Goal: Complete application form: Complete application form

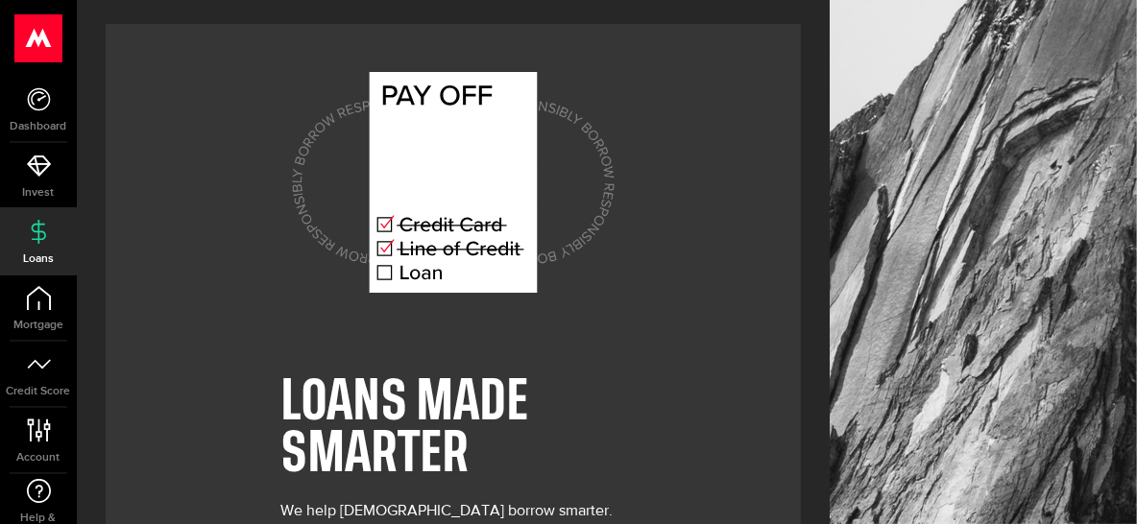
scroll to position [37, 0]
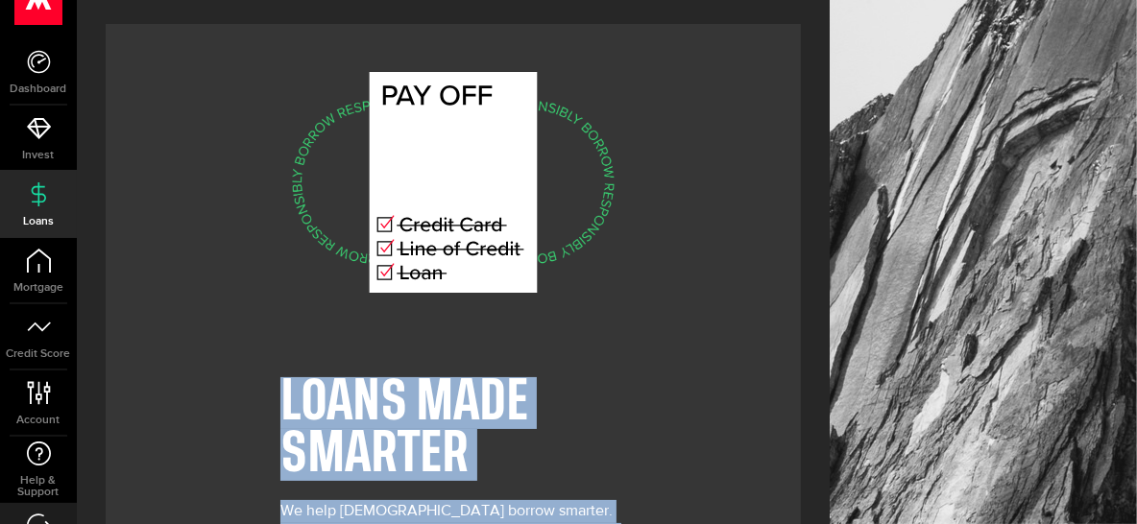
drag, startPoint x: 829, startPoint y: 287, endPoint x: 1125, endPoint y: 200, distance: 308.5
click at [1125, 200] on div "LOANS MADE SMARTER We help [DEMOGRAPHIC_DATA] borrow smarter. Because the soone…" at bounding box center [607, 348] width 1061 height 696
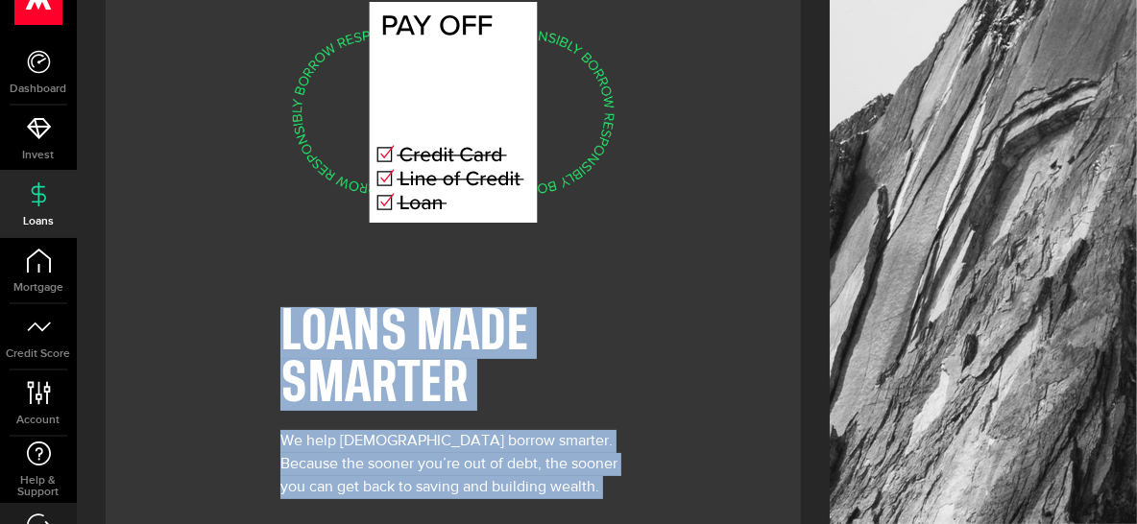
scroll to position [171, 0]
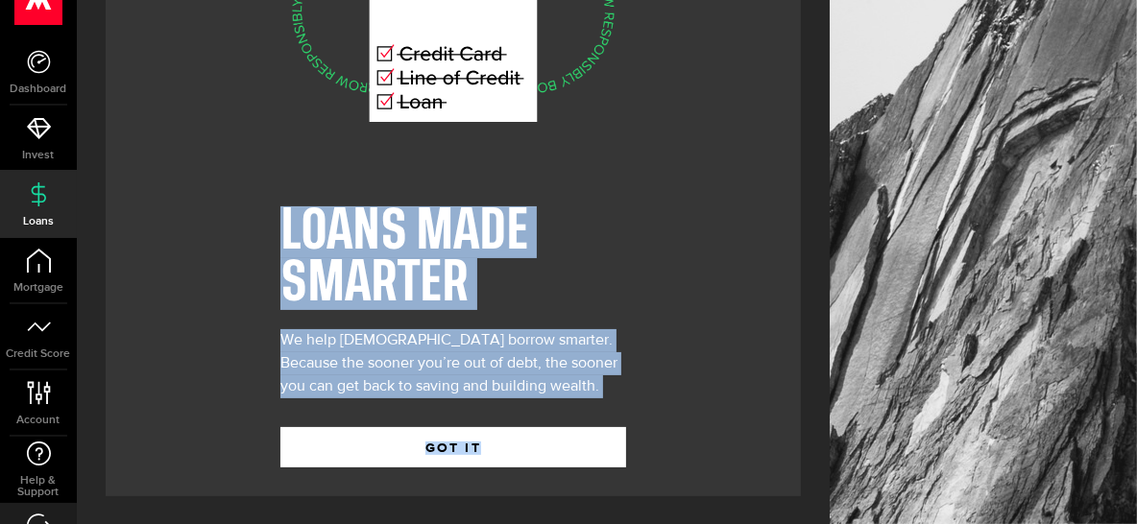
click at [759, 369] on div "LOANS MADE SMARTER We help [DEMOGRAPHIC_DATA] borrow smarter. Because the soone…" at bounding box center [453, 175] width 695 height 644
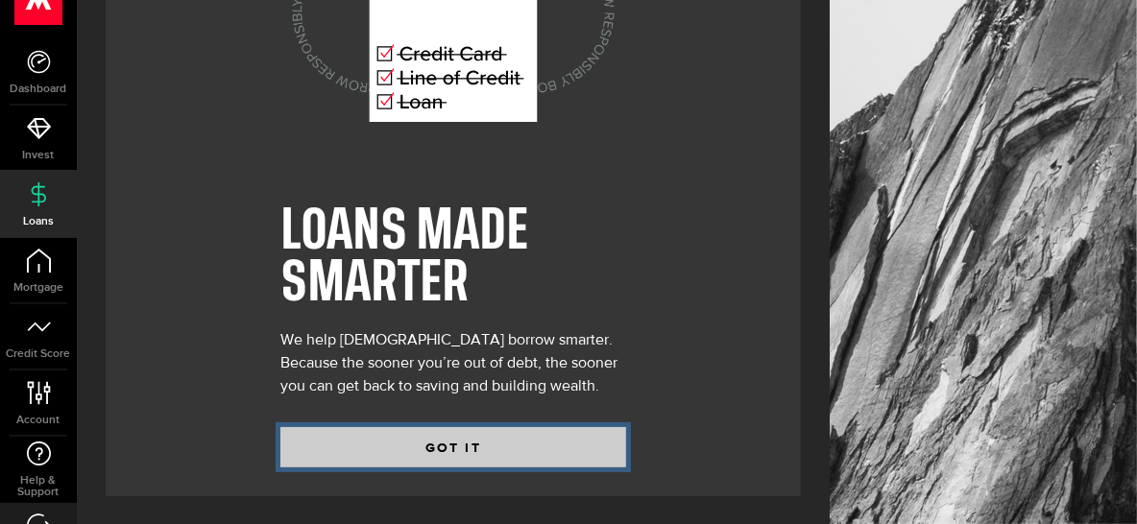
click at [520, 441] on button "GOT IT" at bounding box center [453, 447] width 346 height 40
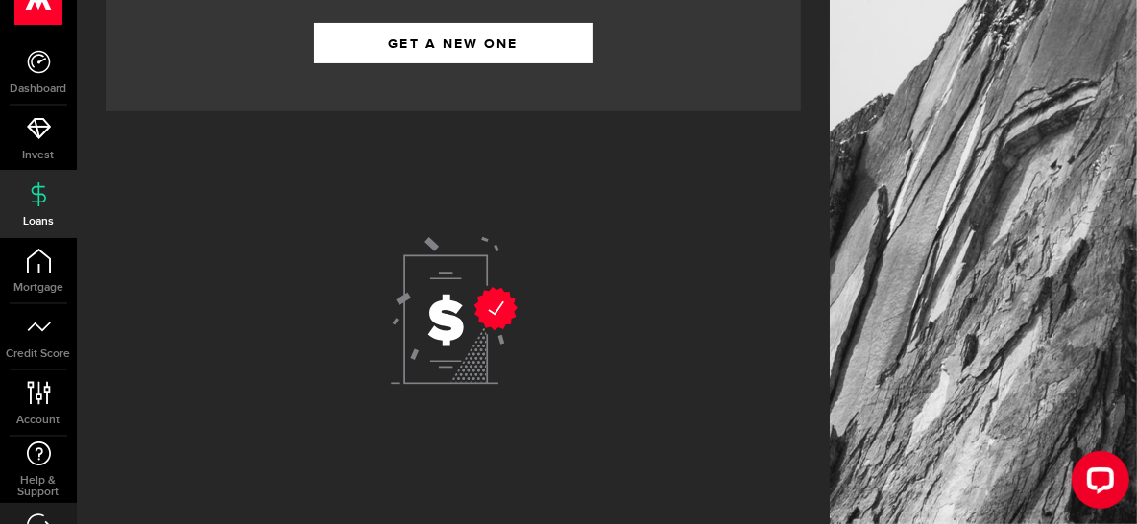
scroll to position [323, 0]
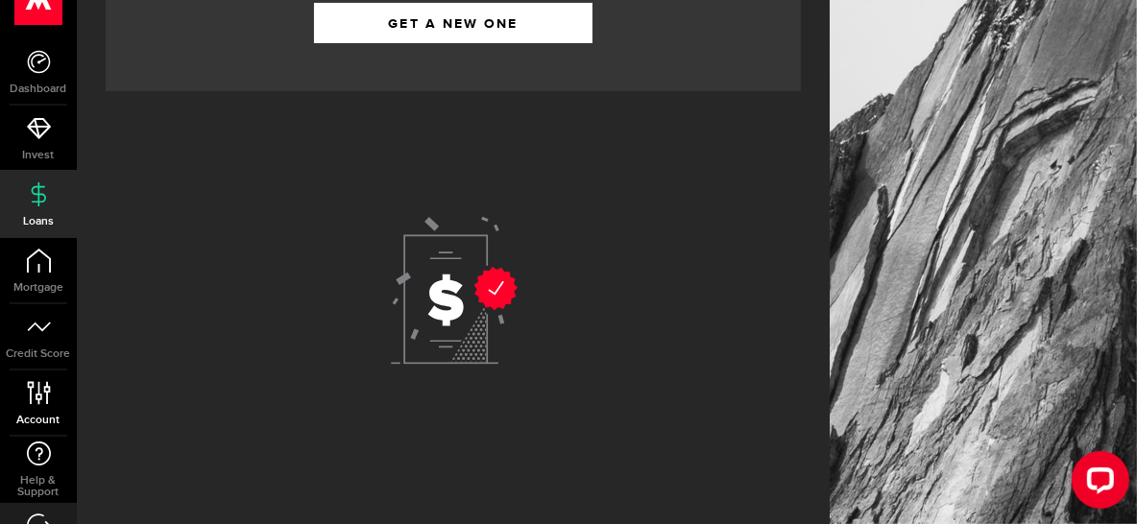
click at [29, 424] on span "Account" at bounding box center [38, 421] width 77 height 12
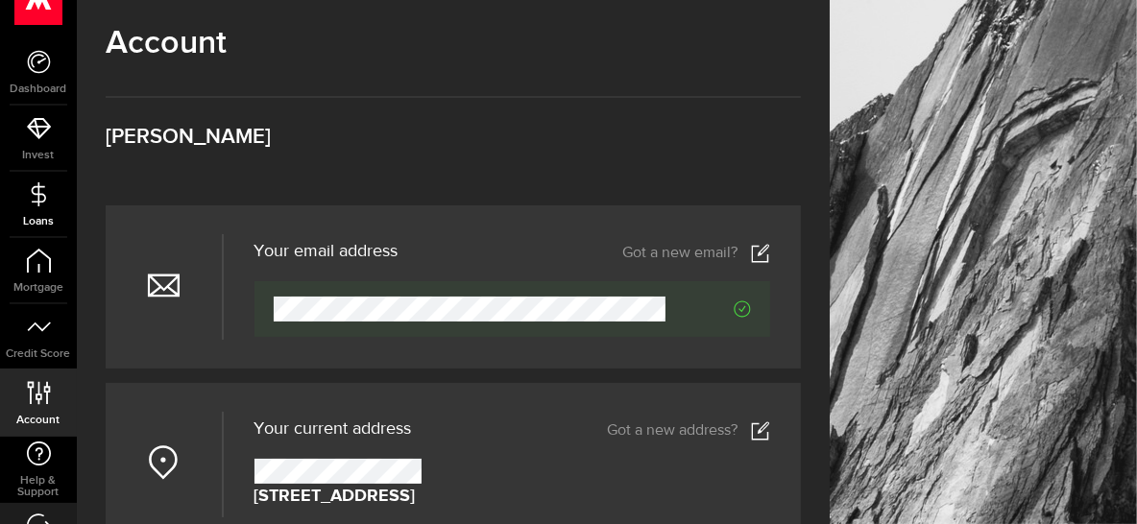
click at [46, 194] on icon at bounding box center [39, 195] width 24 height 24
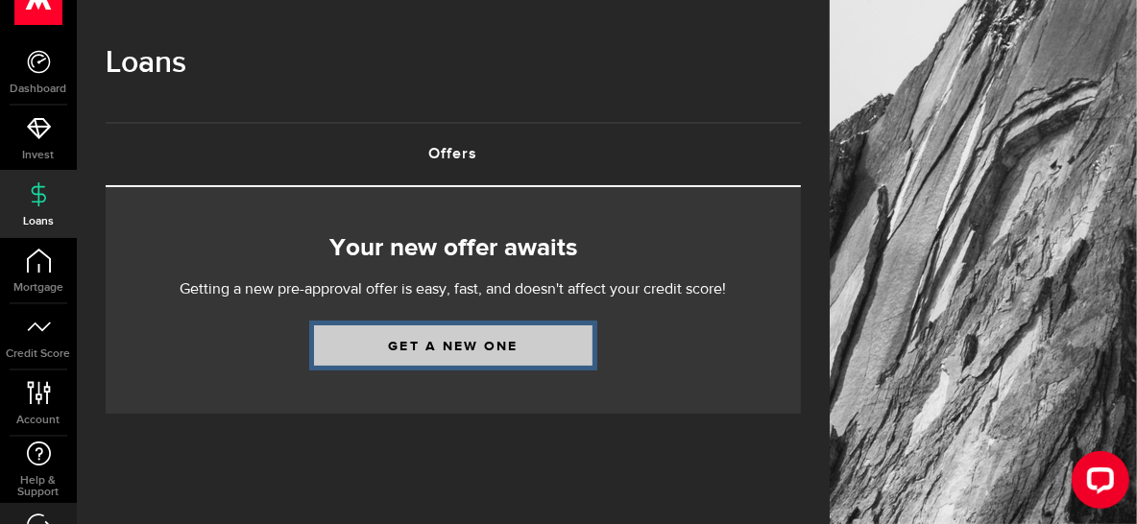
click at [365, 342] on link "Get a new one" at bounding box center [453, 346] width 279 height 40
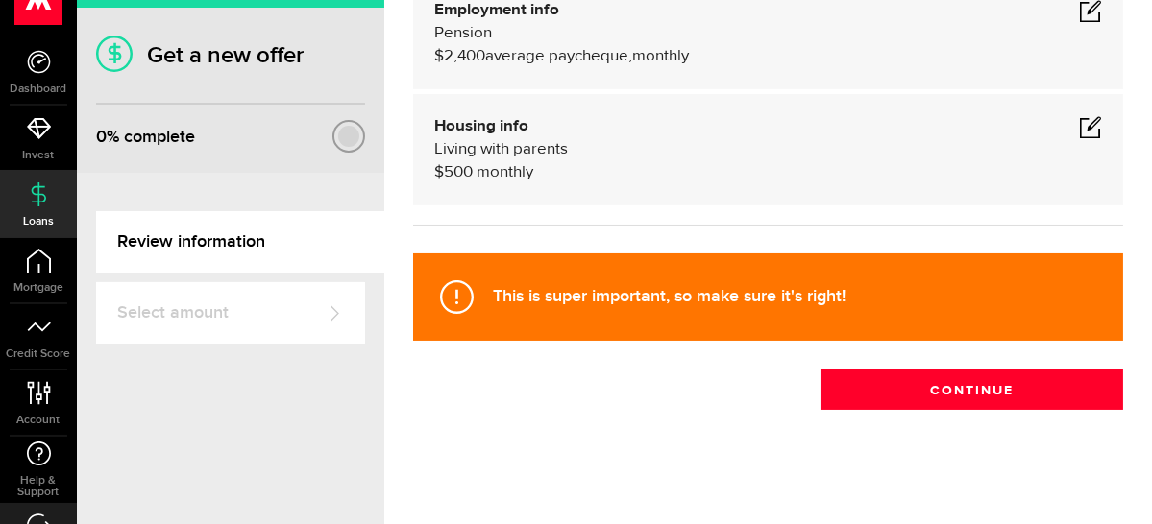
scroll to position [234, 0]
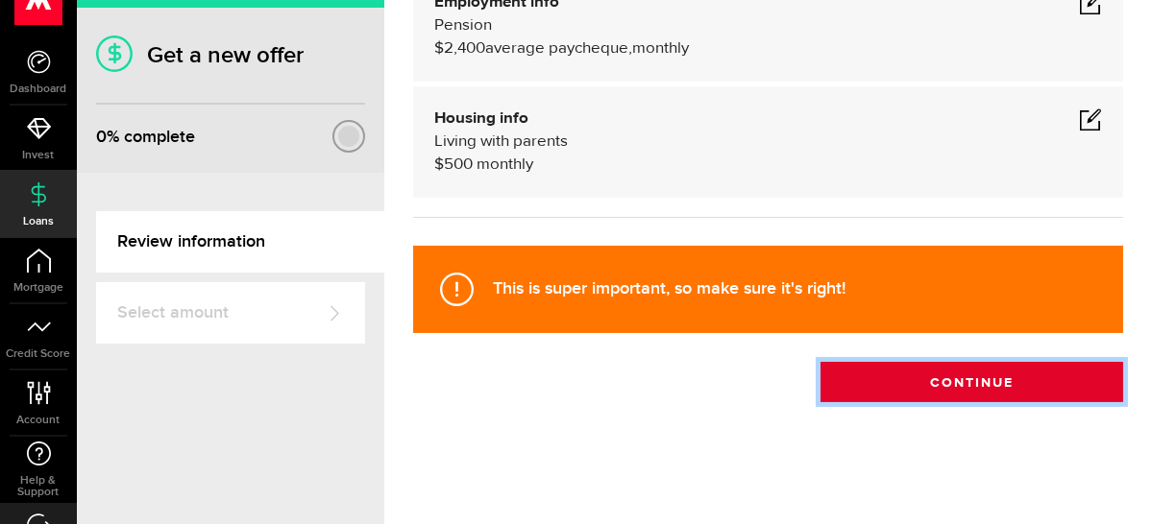
click at [1045, 394] on button "Continue" at bounding box center [971, 382] width 303 height 40
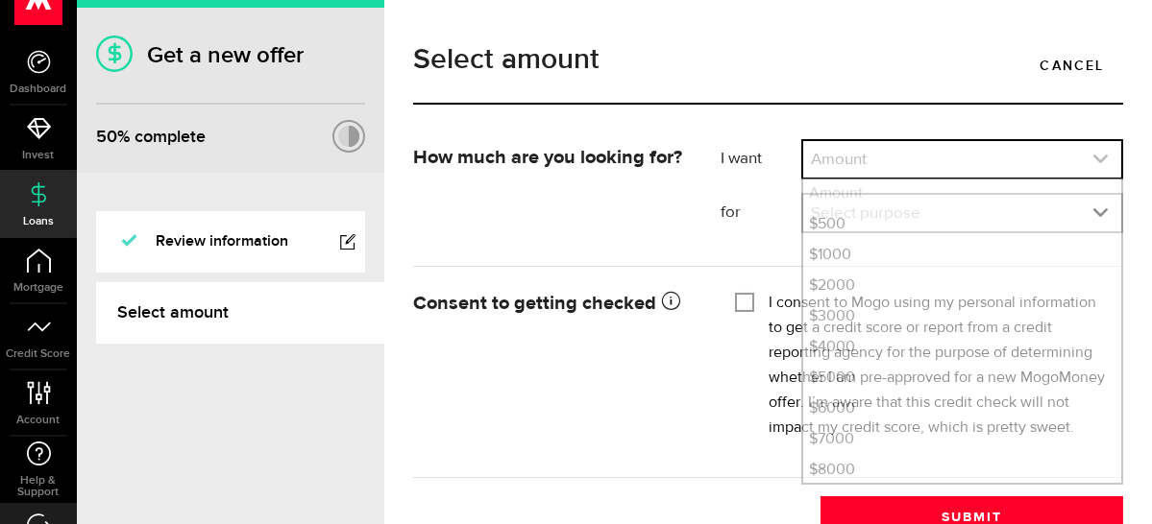
click at [1096, 156] on link "expand select" at bounding box center [962, 159] width 318 height 37
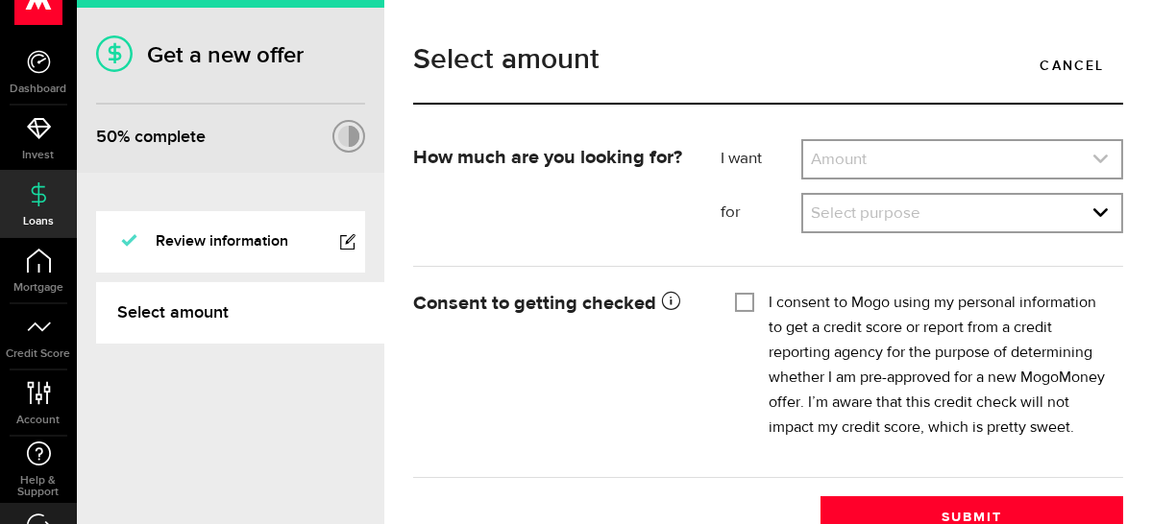
click at [1096, 156] on link "expand select" at bounding box center [962, 159] width 318 height 37
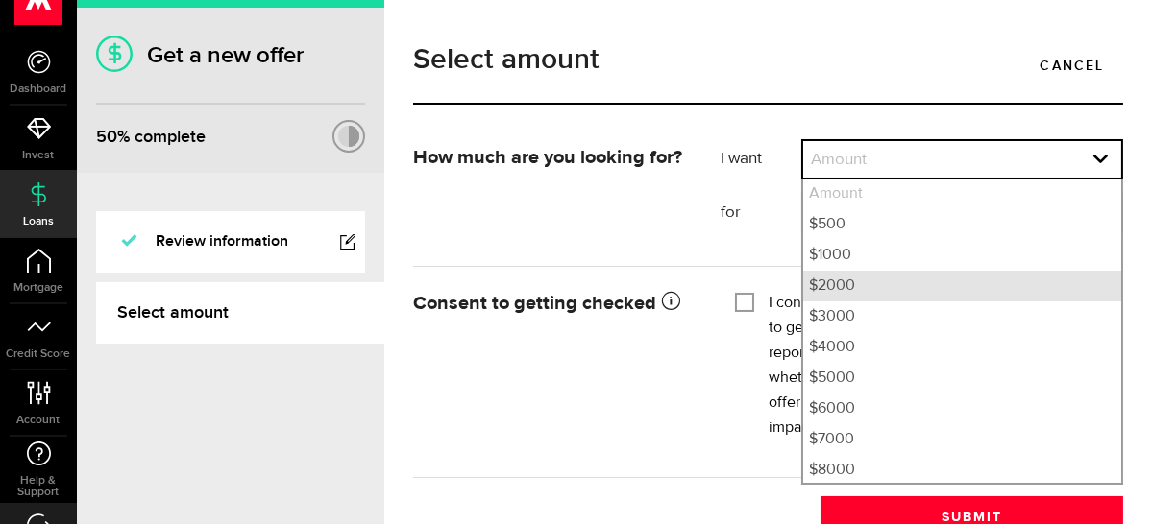
click at [850, 284] on li "$2000" at bounding box center [962, 286] width 318 height 31
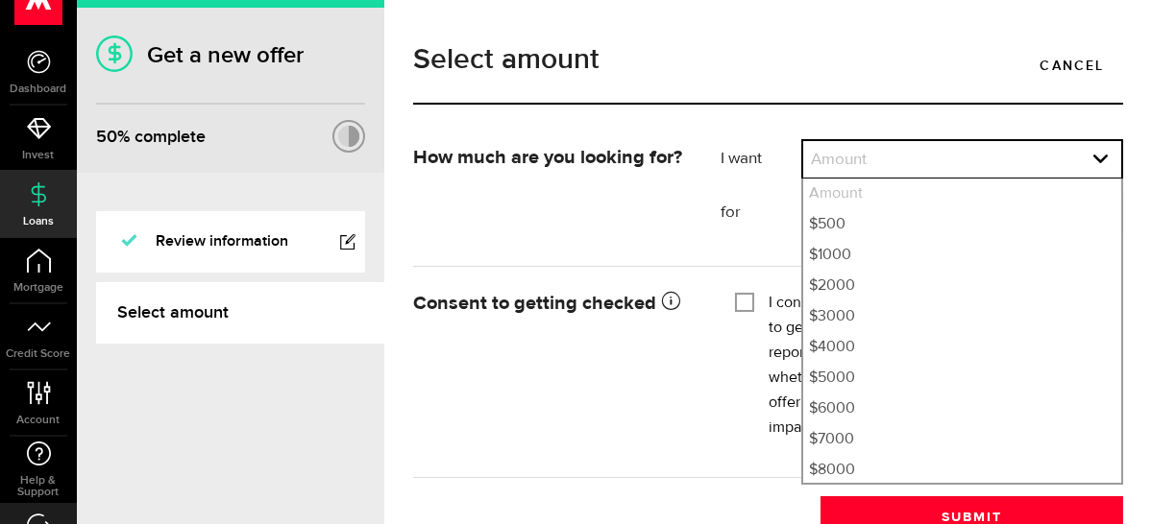
select select "2000"
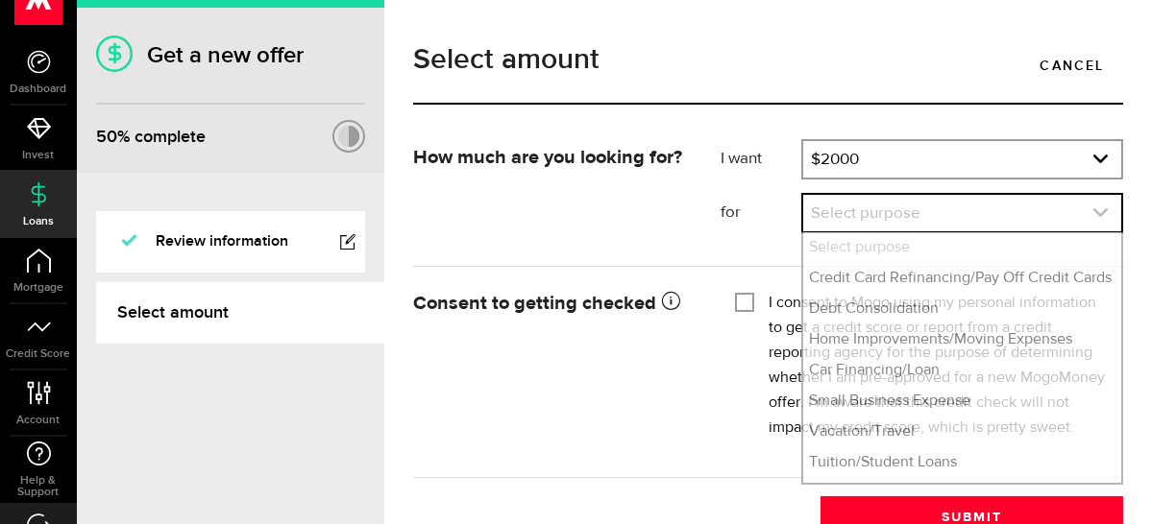
click at [855, 218] on link "expand select" at bounding box center [962, 213] width 318 height 37
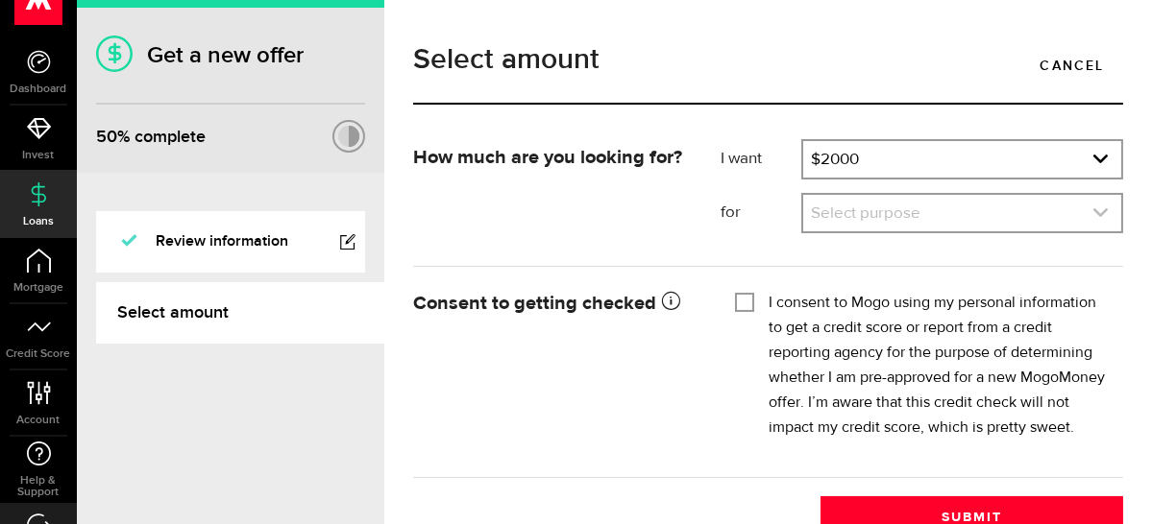
click at [1093, 211] on use "expand select" at bounding box center [1100, 212] width 14 height 9
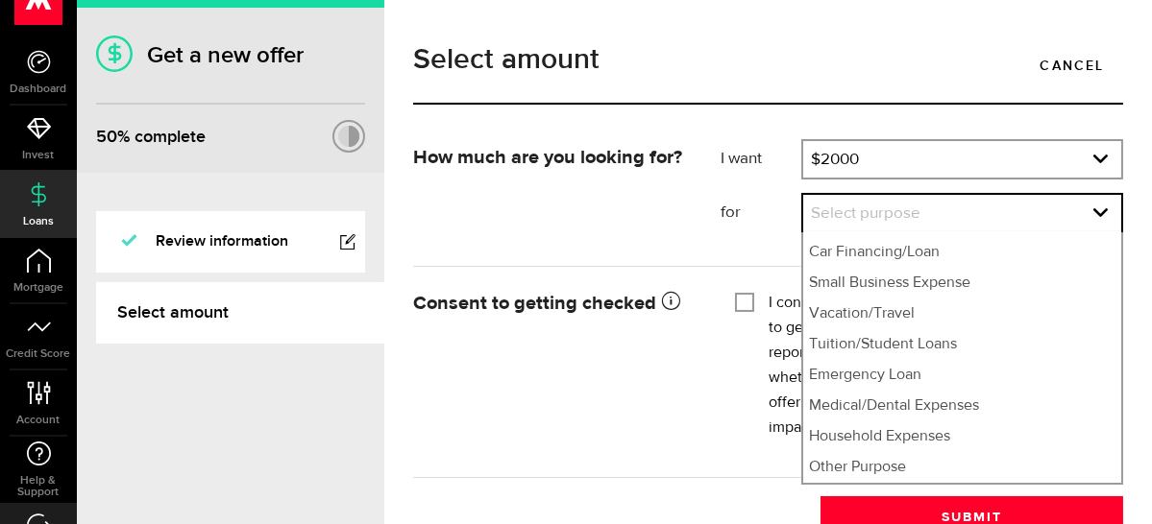
scroll to position [115, 0]
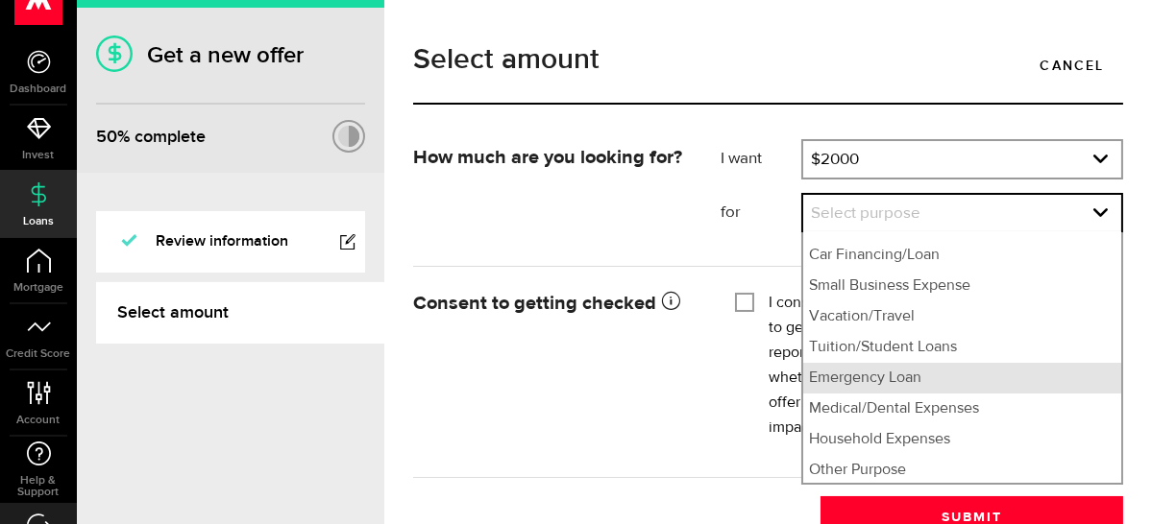
click at [857, 394] on li "Emergency Loan" at bounding box center [962, 378] width 318 height 31
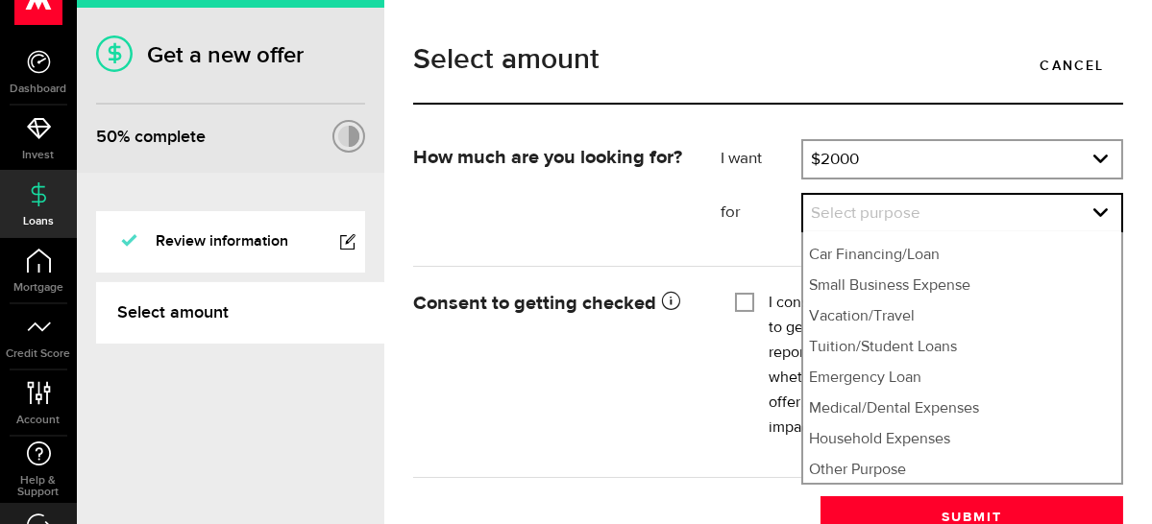
select select "Emergency Loan"
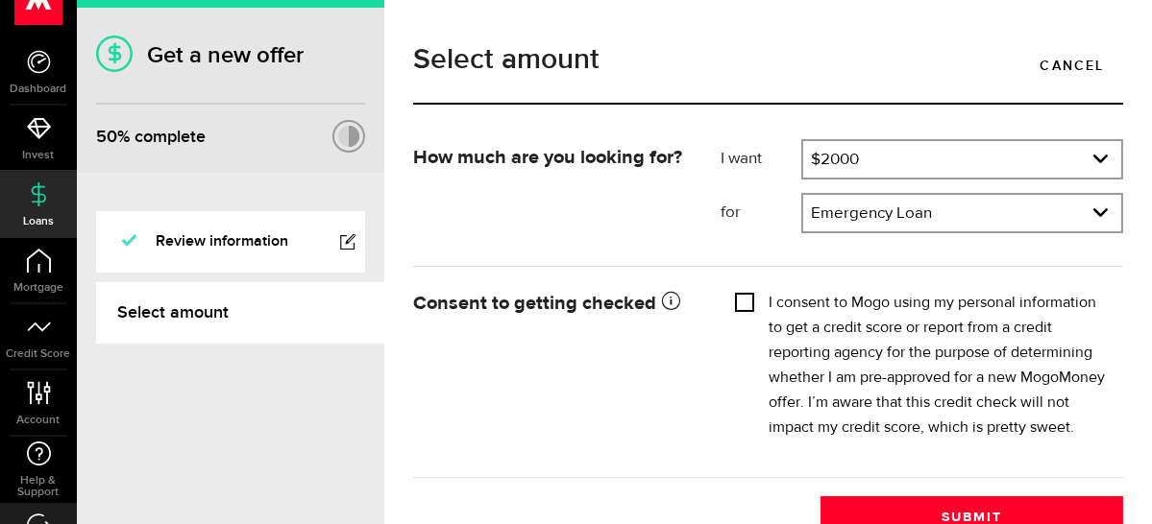
click at [744, 299] on input "I consent to Mogo using my personal information to get a credit score or report…" at bounding box center [744, 300] width 19 height 19
checkbox input "true"
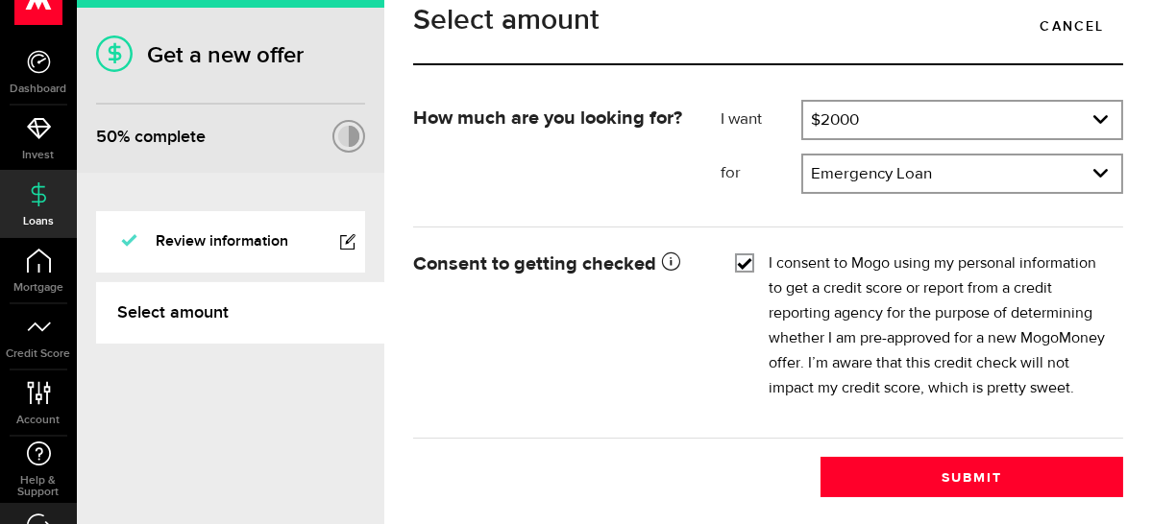
click at [756, 451] on div "How much are you looking for? I want Amount How much credit would you like? $20…" at bounding box center [768, 299] width 739 height 398
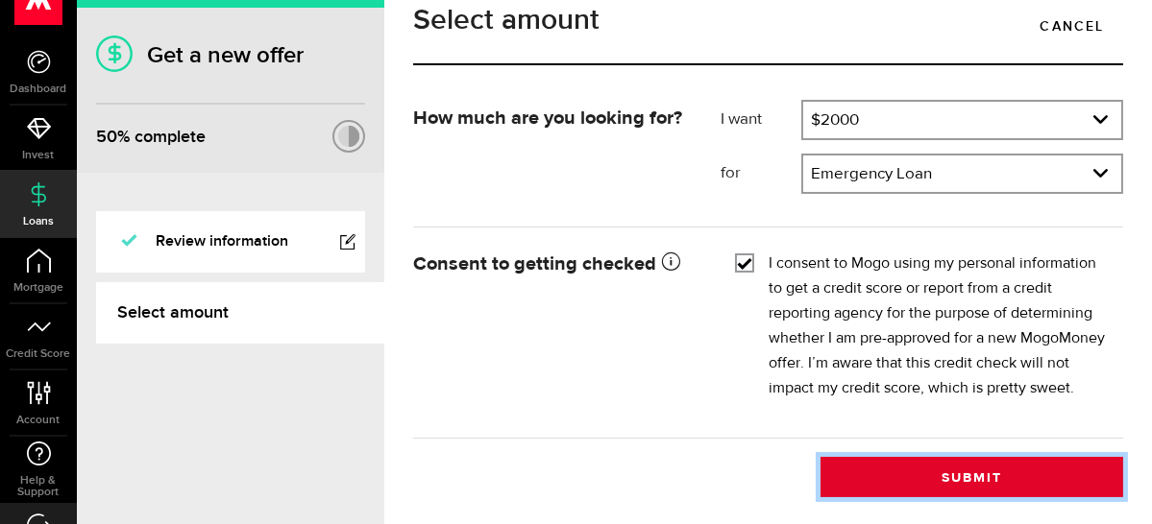
click at [972, 472] on button "Submit" at bounding box center [971, 477] width 303 height 40
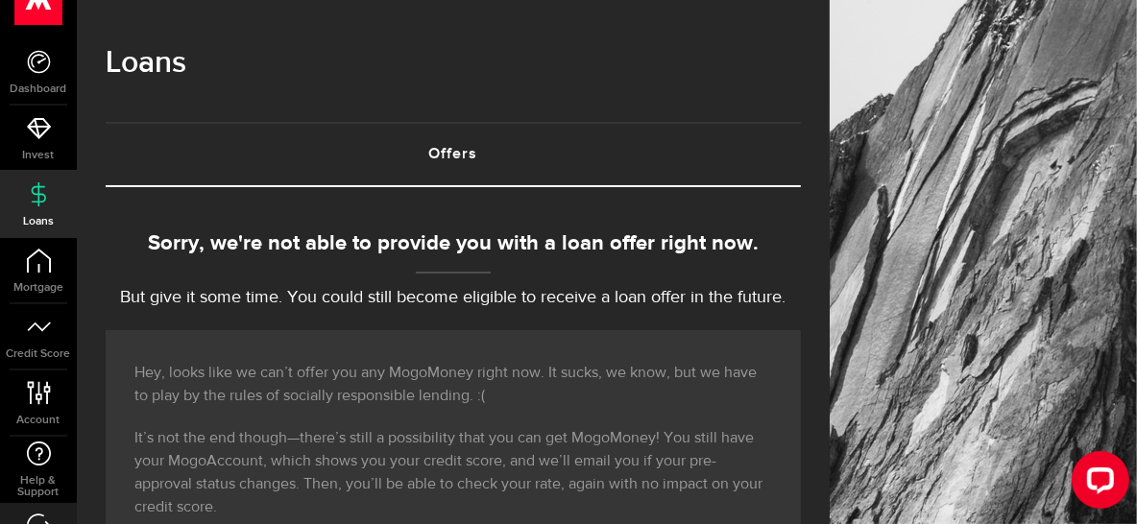
scroll to position [458, 0]
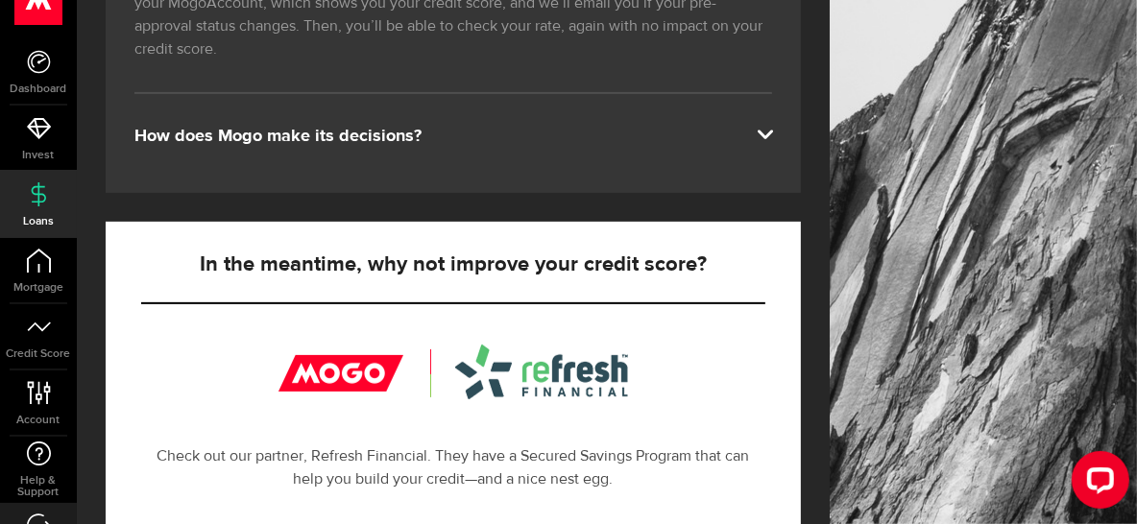
click at [772, 125] on span at bounding box center [764, 132] width 15 height 15
click at [51, 359] on link "Credit Score" at bounding box center [38, 337] width 77 height 65
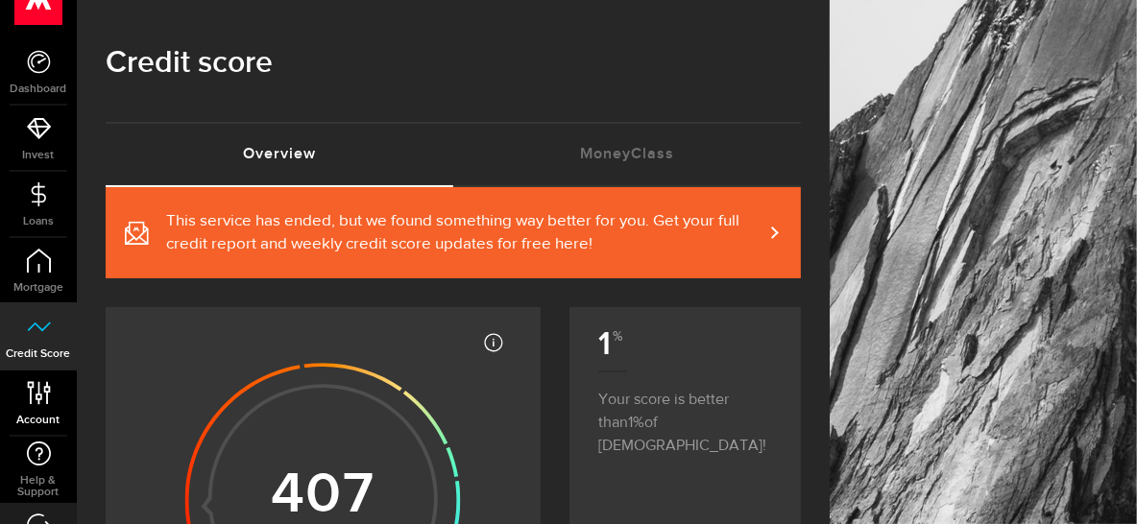
click at [57, 410] on link "Account Compte" at bounding box center [38, 403] width 77 height 65
